Goal: Navigation & Orientation: Find specific page/section

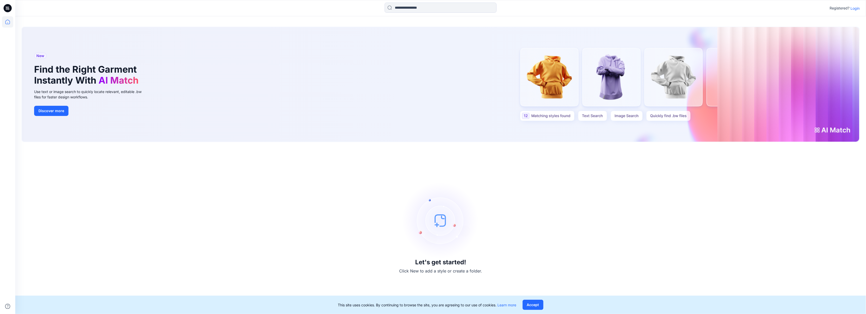
click at [859, 9] on p "Login" at bounding box center [855, 8] width 9 height 5
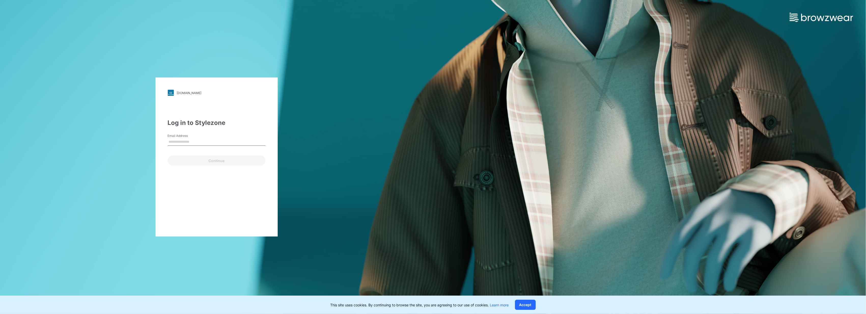
click at [180, 141] on input "Email Address" at bounding box center [217, 142] width 98 height 8
click at [174, 140] on input "Email Address" at bounding box center [217, 142] width 98 height 8
type input "**********"
click at [211, 160] on button "Continue" at bounding box center [217, 160] width 98 height 10
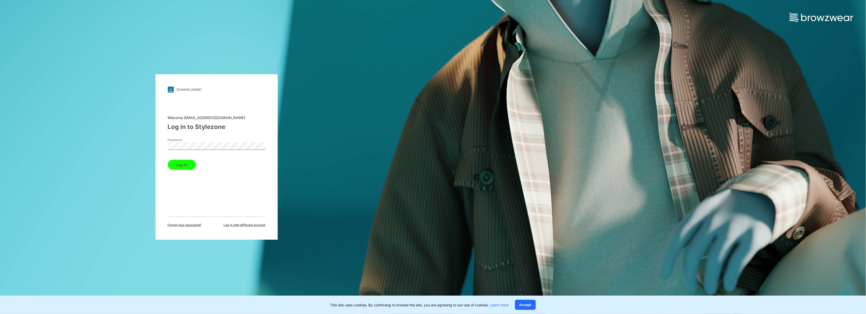
click at [184, 166] on button "Log in" at bounding box center [182, 165] width 28 height 10
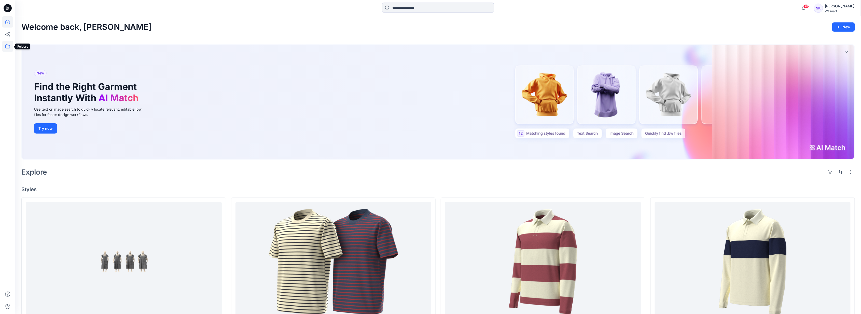
click at [7, 44] on icon at bounding box center [7, 46] width 5 height 4
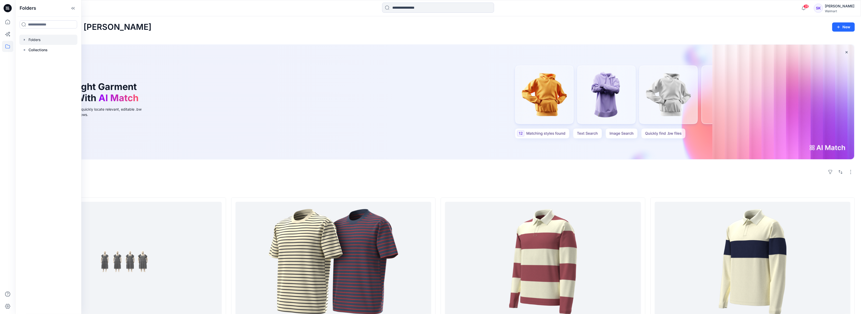
click at [34, 41] on div at bounding box center [48, 40] width 58 height 10
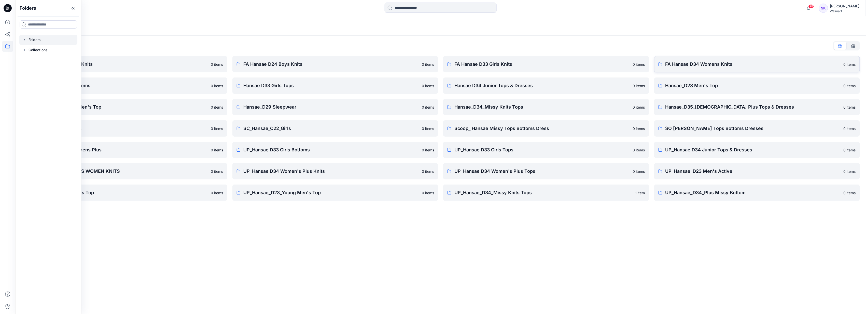
click at [684, 63] on p "FA Hansae D34 Womens Knits" at bounding box center [753, 64] width 175 height 7
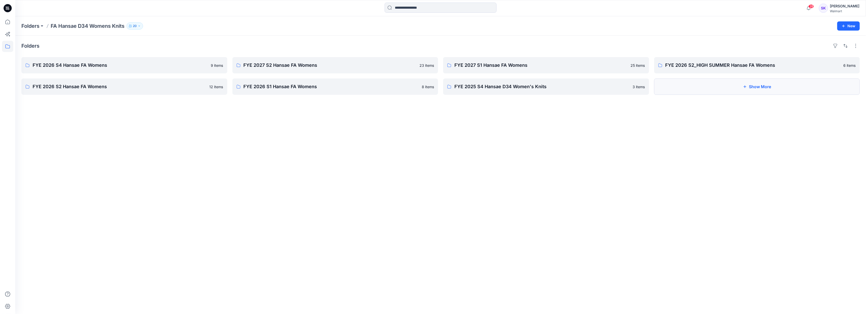
click at [696, 87] on button "Show More" at bounding box center [757, 86] width 206 height 16
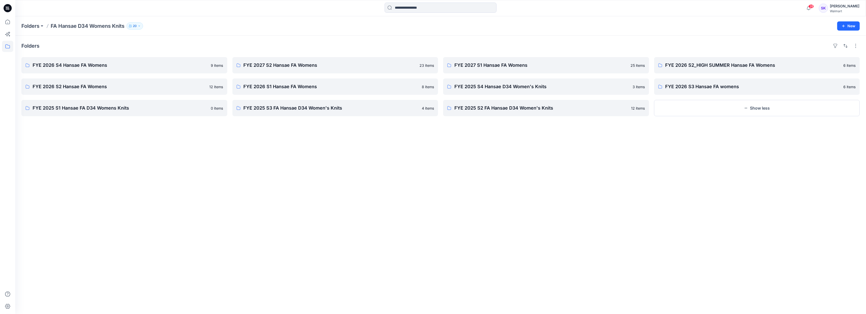
click at [131, 145] on div "Folders FYE 2026 S4 Hansae FA Womens 9 items FYE 2026 S2 Hansae FA Womens 12 it…" at bounding box center [440, 175] width 851 height 278
click at [188, 194] on div "Folders FYE 2026 S4 Hansae FA Womens 9 items FYE 2026 S2 Hansae FA Womens 12 it…" at bounding box center [440, 175] width 851 height 278
